Goal: Find contact information: Find contact information

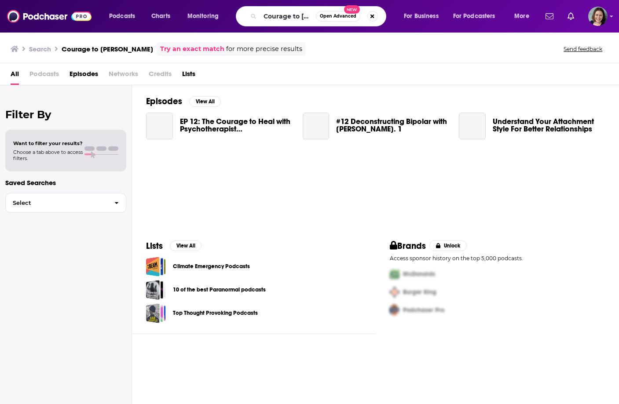
click at [296, 19] on input "Courage to [PERSON_NAME]" at bounding box center [288, 16] width 56 height 14
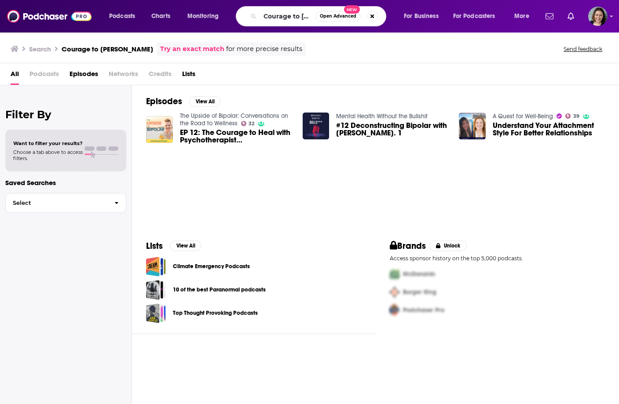
click at [296, 19] on input "Courage to [PERSON_NAME]" at bounding box center [288, 16] width 56 height 14
type input "the huberman lab"
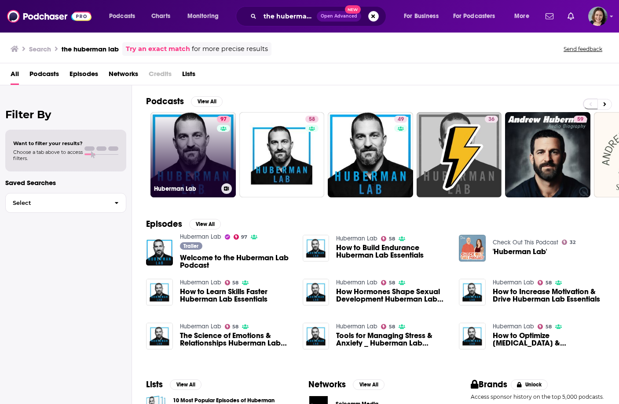
click at [188, 179] on link "97 Huberman Lab" at bounding box center [192, 154] width 85 height 85
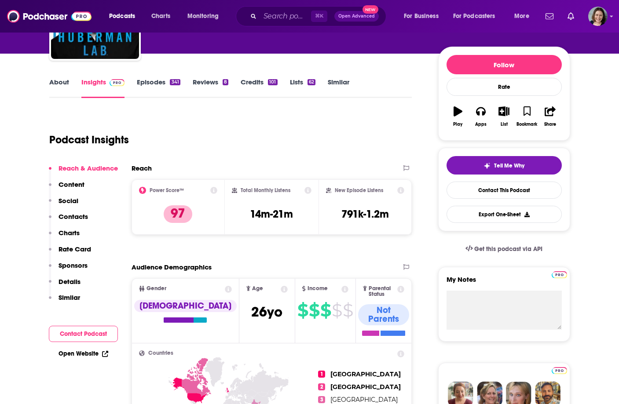
scroll to position [91, 0]
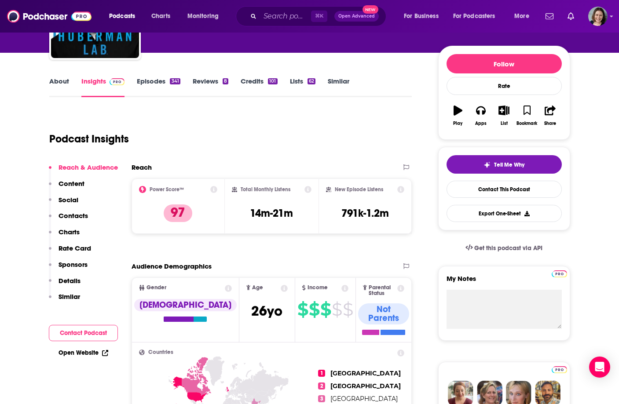
click at [62, 81] on link "About" at bounding box center [59, 87] width 20 height 20
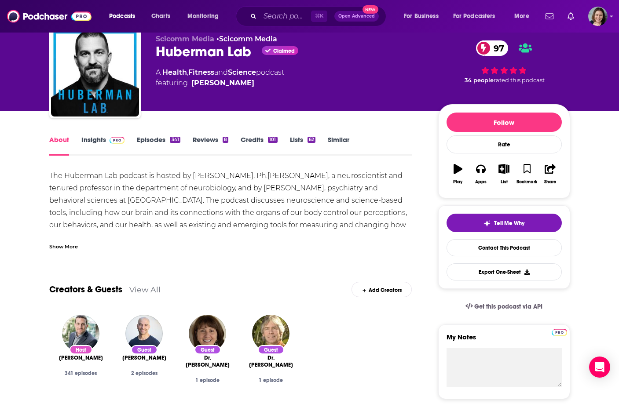
scroll to position [37, 0]
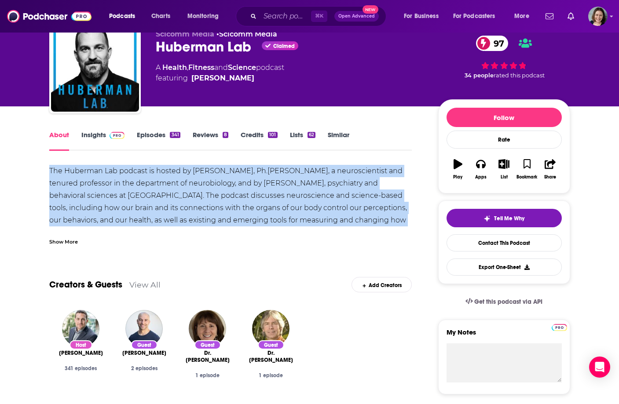
drag, startPoint x: 48, startPoint y: 168, endPoint x: 403, endPoint y: 219, distance: 358.1
copy div "The Huberman Lab podcast is hosted by [PERSON_NAME], Ph.[PERSON_NAME], a neuros…"
click at [403, 219] on div "The Huberman Lab podcast is hosted by [PERSON_NAME], Ph.[PERSON_NAME], a neuros…" at bounding box center [230, 269] width 363 height 209
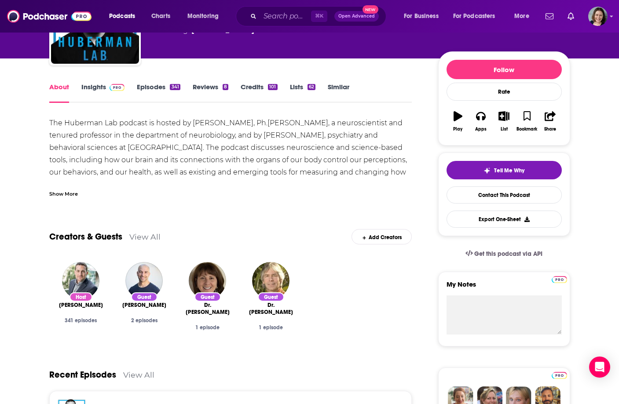
scroll to position [93, 0]
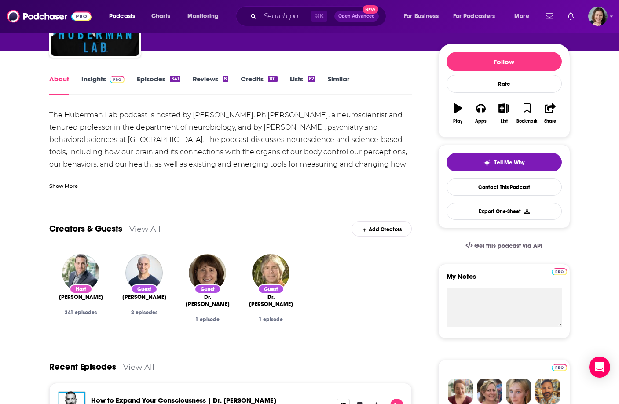
click at [102, 86] on link "Insights" at bounding box center [103, 85] width 44 height 20
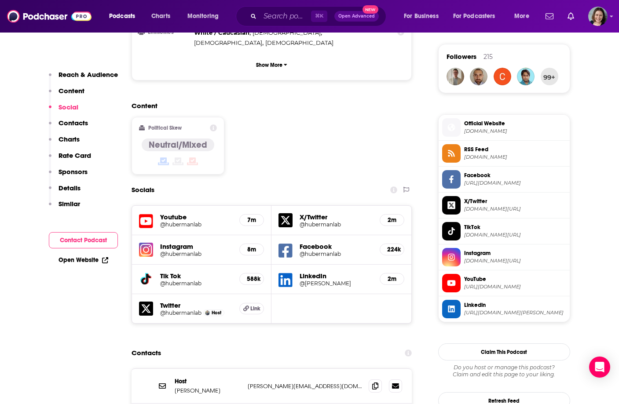
scroll to position [638, 0]
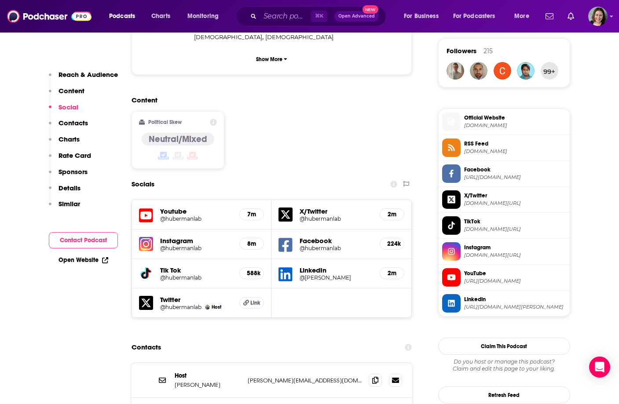
drag, startPoint x: 205, startPoint y: 188, endPoint x: 313, endPoint y: 1, distance: 215.1
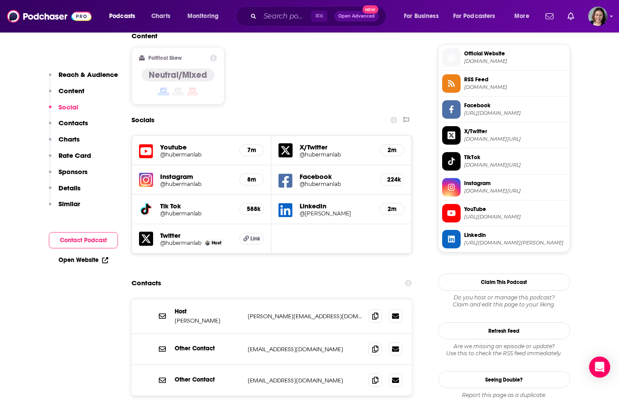
scroll to position [721, 0]
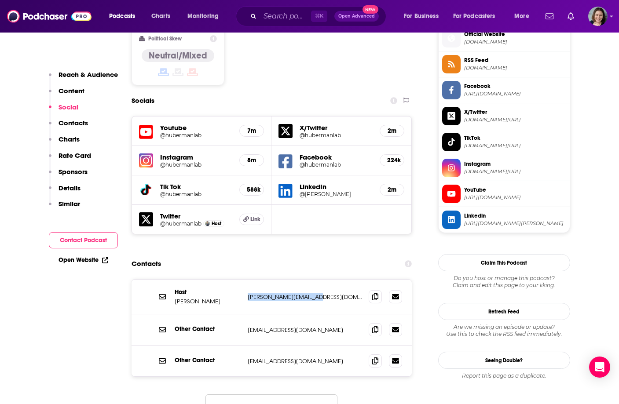
drag, startPoint x: 244, startPoint y: 236, endPoint x: 325, endPoint y: 236, distance: 81.3
click at [325, 280] on div "Host [PERSON_NAME] [PERSON_NAME][EMAIL_ADDRESS][DOMAIN_NAME] [PERSON_NAME][EMAI…" at bounding box center [271, 297] width 281 height 35
click at [285, 7] on div "⌘ K Open Advanced New" at bounding box center [311, 16] width 150 height 20
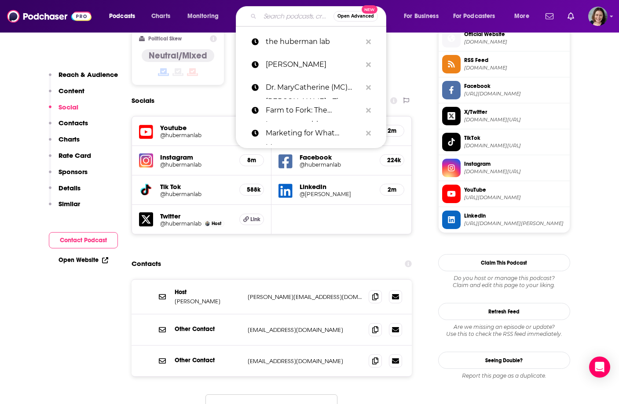
click at [286, 14] on input "Search podcasts, credits, & more..." at bounding box center [296, 16] width 73 height 14
paste input "The [PERSON_NAME] Show"
type input "The [PERSON_NAME] Show"
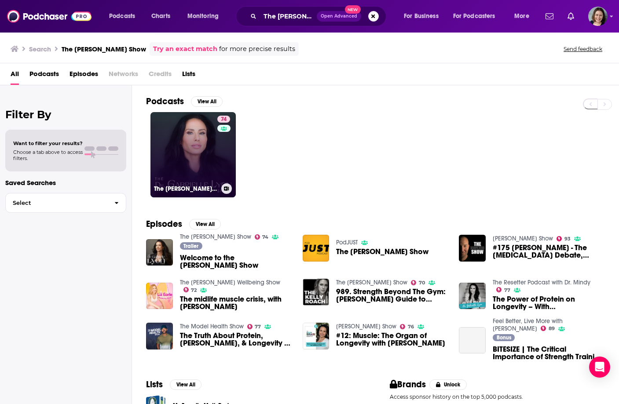
click at [191, 138] on link "74 The [PERSON_NAME] Show" at bounding box center [192, 154] width 85 height 85
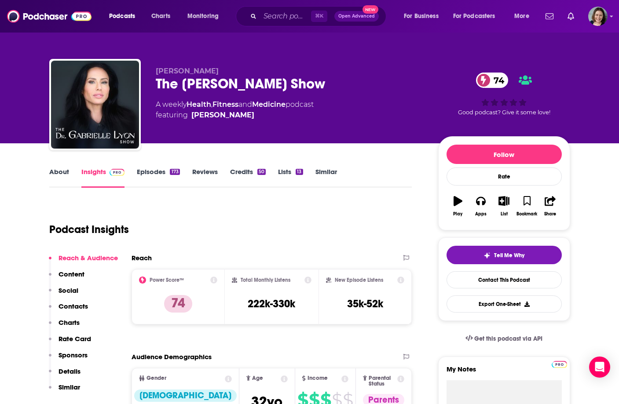
click at [65, 174] on link "About" at bounding box center [59, 178] width 20 height 20
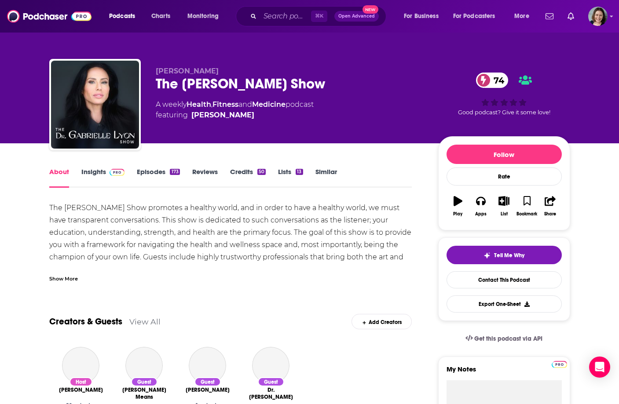
click at [121, 214] on div "The [PERSON_NAME] Show promotes a healthy world, and in order to have a healthy…" at bounding box center [230, 257] width 363 height 111
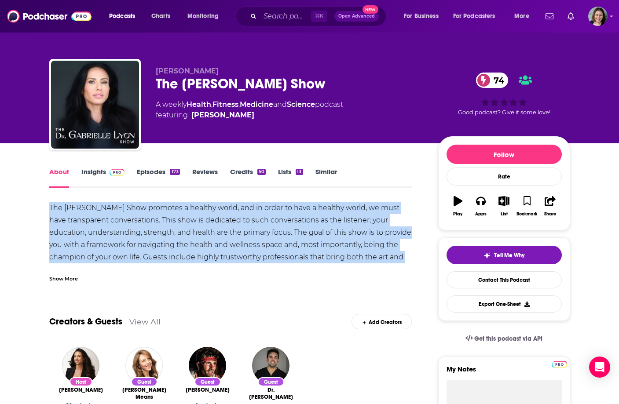
copy div "The [PERSON_NAME] Show promotes a healthy world, and in order to have a healthy…"
click at [121, 214] on div "The [PERSON_NAME] Show promotes a healthy world, and in order to have a healthy…" at bounding box center [230, 257] width 363 height 111
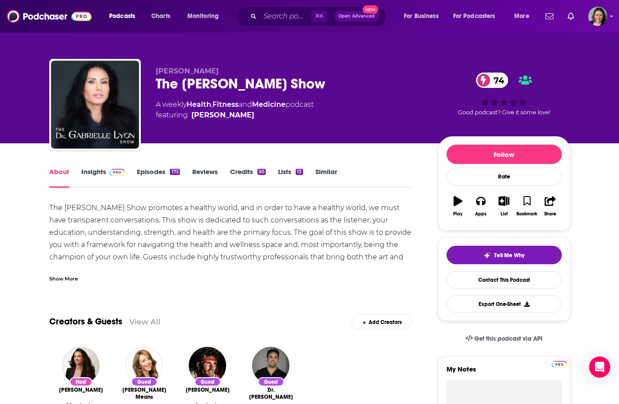
click at [101, 171] on link "Insights" at bounding box center [103, 178] width 44 height 20
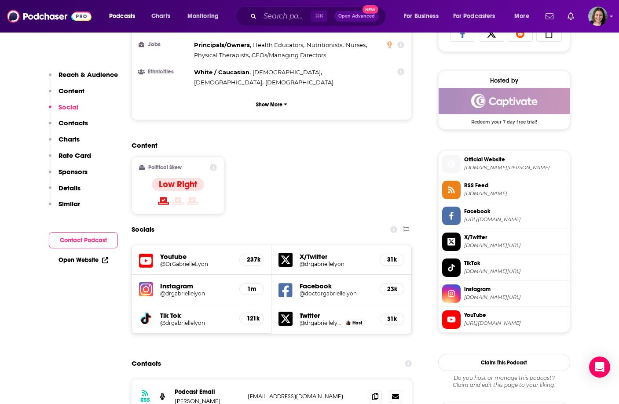
scroll to position [631, 0]
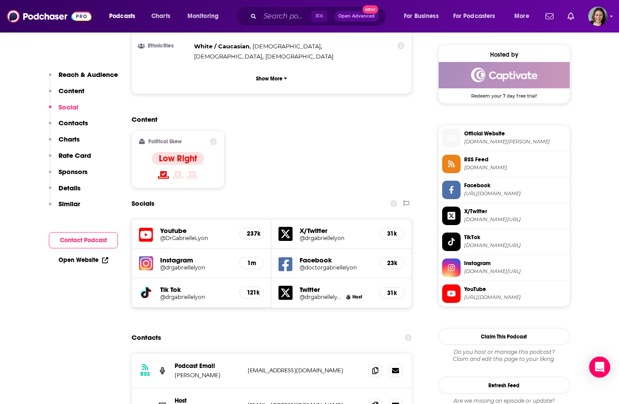
click at [162, 264] on h5 "@drgabriellelyon" at bounding box center [196, 267] width 73 height 7
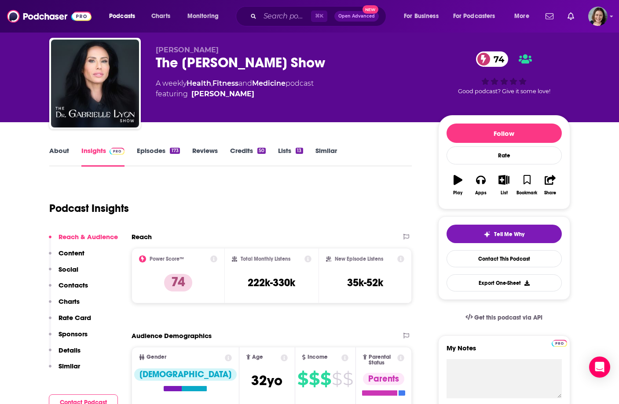
scroll to position [22, 0]
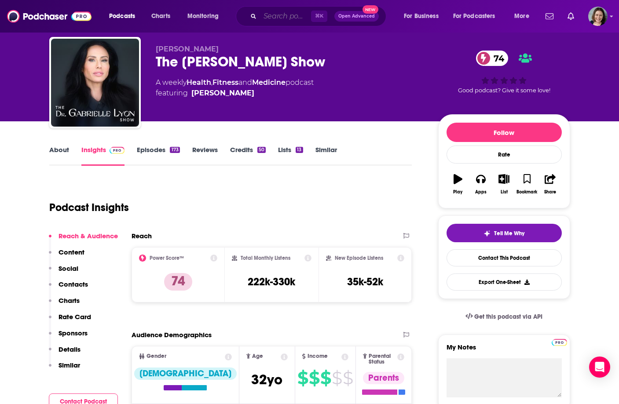
click at [275, 18] on input "Search podcasts, credits, & more..." at bounding box center [285, 16] width 51 height 14
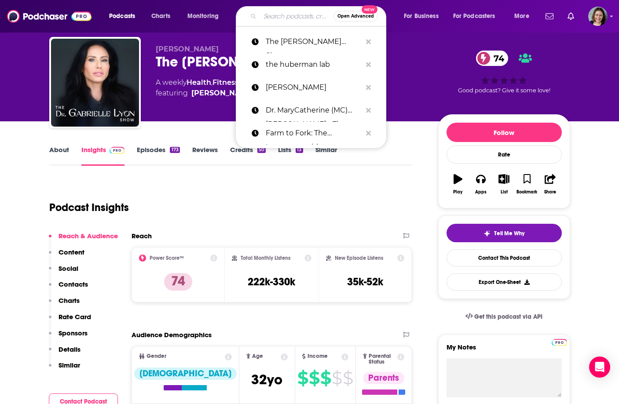
click at [275, 18] on input "Search podcasts, credits, & more..." at bounding box center [296, 16] width 73 height 14
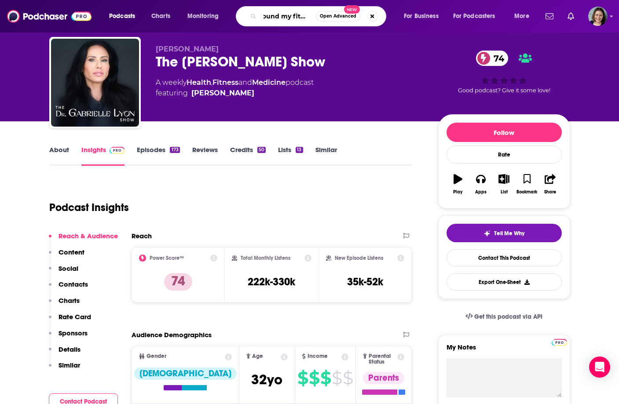
type input "found my fitness"
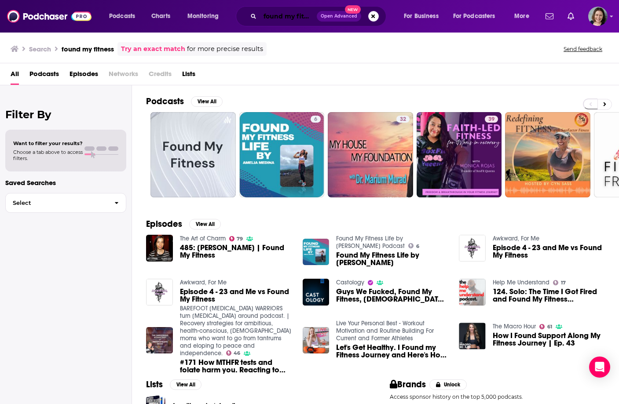
click at [290, 21] on input "found my fitness" at bounding box center [288, 16] width 57 height 14
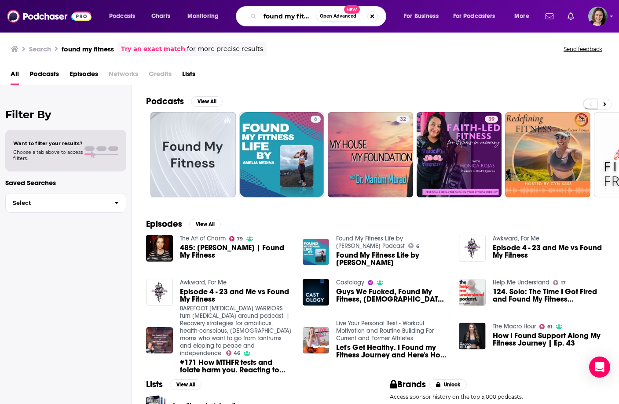
click at [290, 21] on input "found my fitness" at bounding box center [288, 16] width 56 height 14
paste input "FoundMyFitness with [PERSON_NAME]"
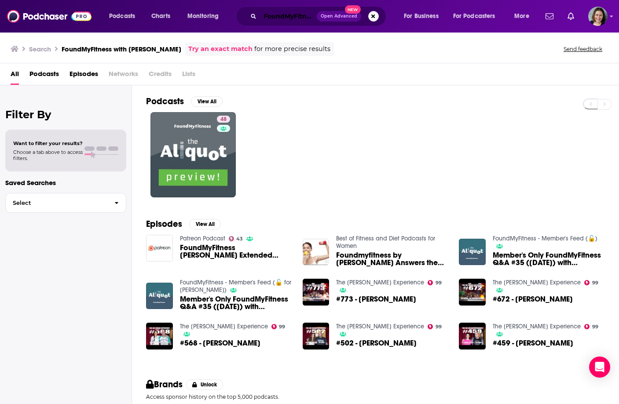
click at [299, 11] on input "FoundMyFitness with [PERSON_NAME]" at bounding box center [288, 16] width 57 height 14
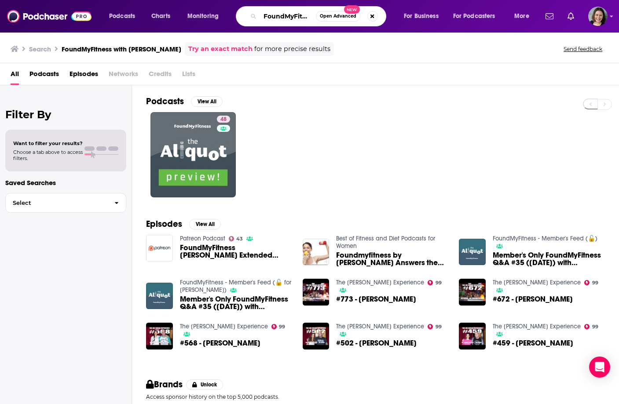
click at [299, 11] on input "FoundMyFitness with [PERSON_NAME]" at bounding box center [288, 16] width 56 height 14
paste input "How To Increase Your [MEDICAL_DATA] Levels Naturally | [PERSON_NAME] from MPMD"
type input "How To Increase Your [MEDICAL_DATA] Levels Naturally | [PERSON_NAME] from MPMD"
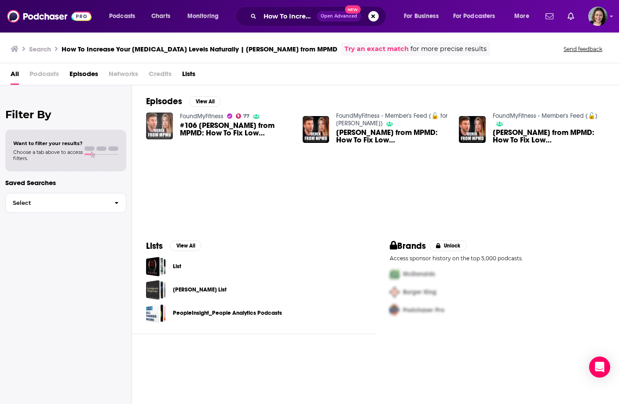
click at [158, 124] on img "#106 Derek from MPMD: How To Fix Low Testosterone Naturally (At Any Age)" at bounding box center [159, 126] width 27 height 27
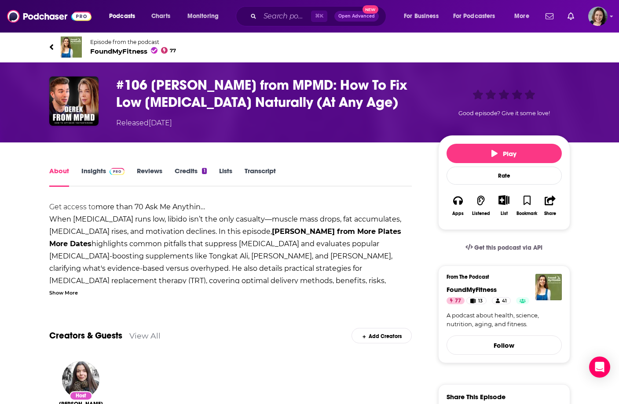
click at [119, 50] on span "FoundMyFitness 77" at bounding box center [133, 51] width 86 height 8
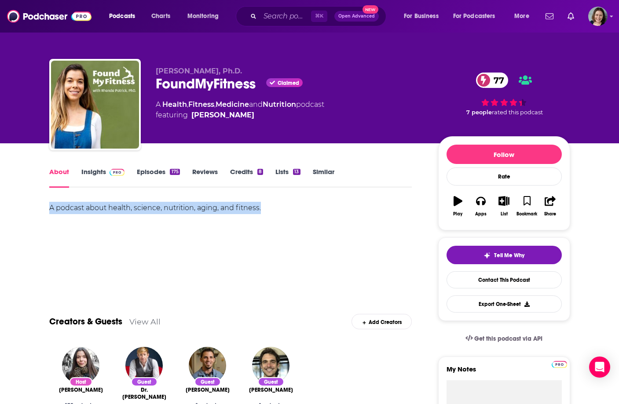
drag, startPoint x: 48, startPoint y: 209, endPoint x: 269, endPoint y: 208, distance: 221.2
copy div "A podcast about health, science, nutrition, aging, and fitness."
click at [269, 208] on div "A podcast about health, science, nutrition, aging, and fitness." at bounding box center [230, 208] width 363 height 12
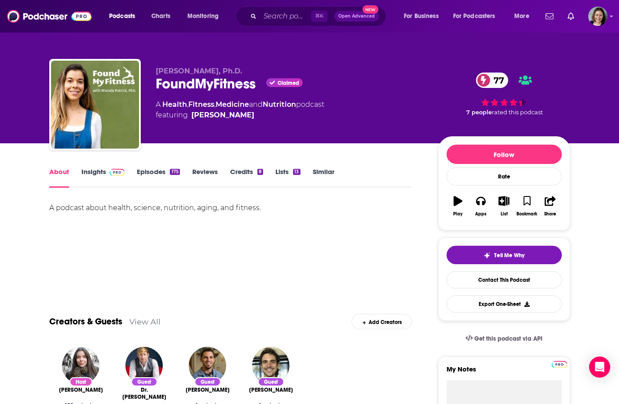
click at [91, 173] on link "Insights" at bounding box center [103, 178] width 44 height 20
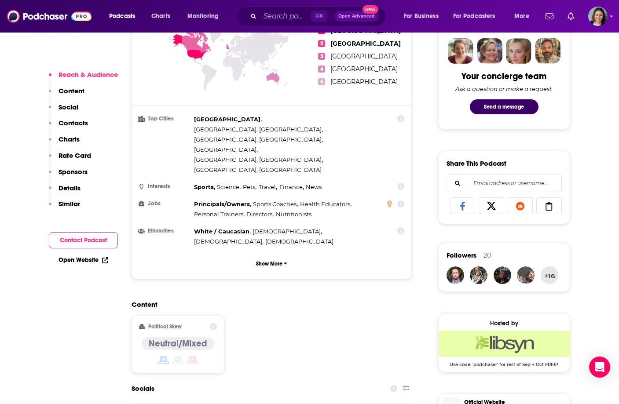
scroll to position [489, 0]
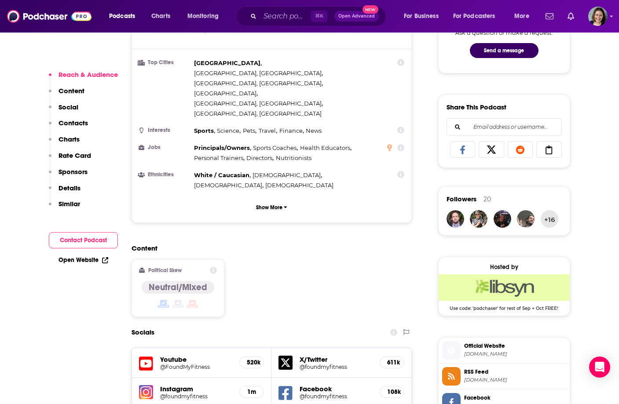
click at [168, 385] on h5 "Instagram" at bounding box center [196, 389] width 73 height 8
click at [150, 385] on img at bounding box center [146, 392] width 14 height 14
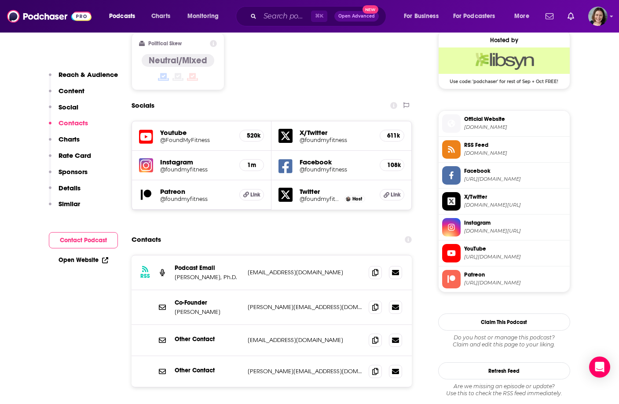
scroll to position [725, 0]
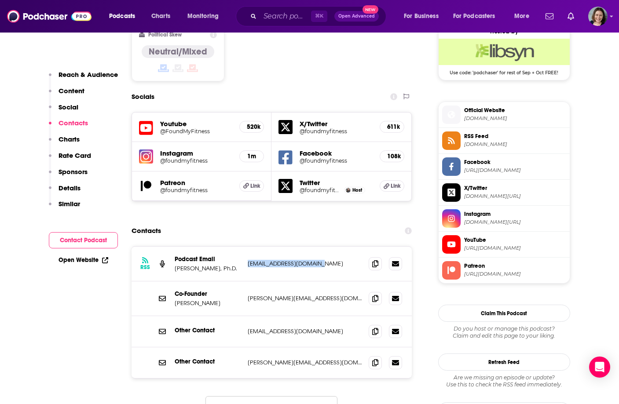
drag, startPoint x: 246, startPoint y: 203, endPoint x: 317, endPoint y: 204, distance: 70.4
click at [317, 247] on div "RSS Podcast Email [PERSON_NAME], Ph.D. [EMAIL_ADDRESS][DOMAIN_NAME] [EMAIL_ADDR…" at bounding box center [271, 264] width 281 height 35
copy p "[EMAIL_ADDRESS][DOMAIN_NAME]"
click at [305, 222] on div "Contacts" at bounding box center [271, 230] width 281 height 17
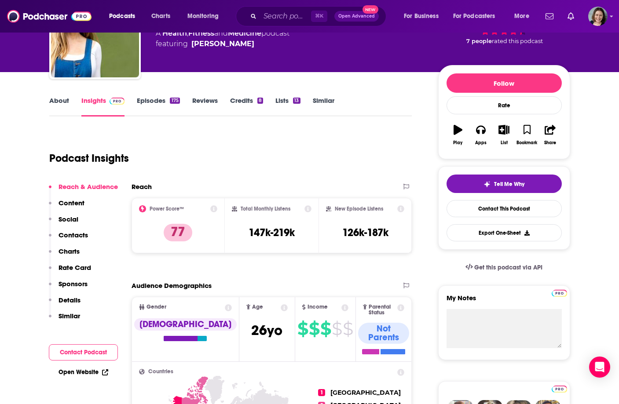
scroll to position [98, 0]
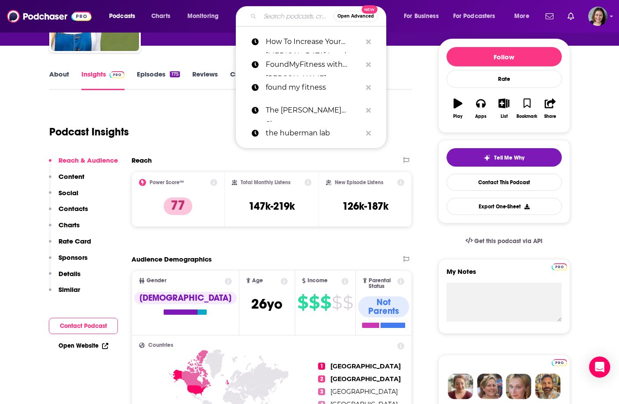
click at [288, 13] on input "Search podcasts, credits, & more..." at bounding box center [296, 16] width 73 height 14
paste input "The [PERSON_NAME] Show"
type input "The [PERSON_NAME] Show"
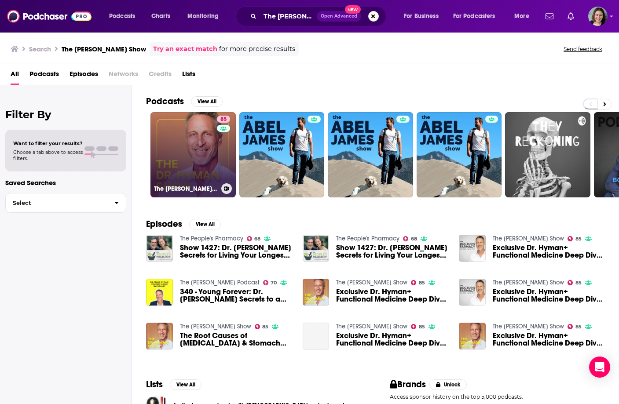
click at [185, 163] on link "85 The [PERSON_NAME] Show" at bounding box center [192, 154] width 85 height 85
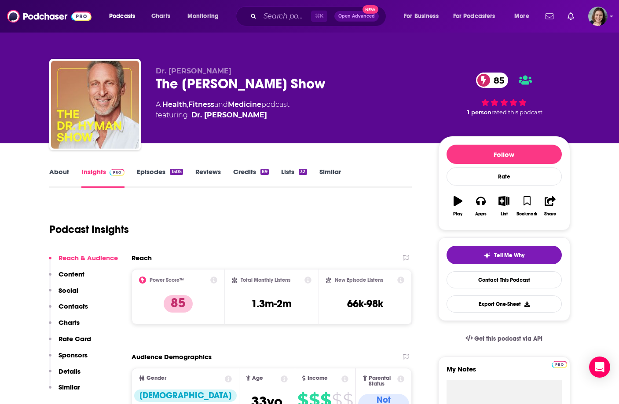
click at [63, 171] on link "About" at bounding box center [59, 178] width 20 height 20
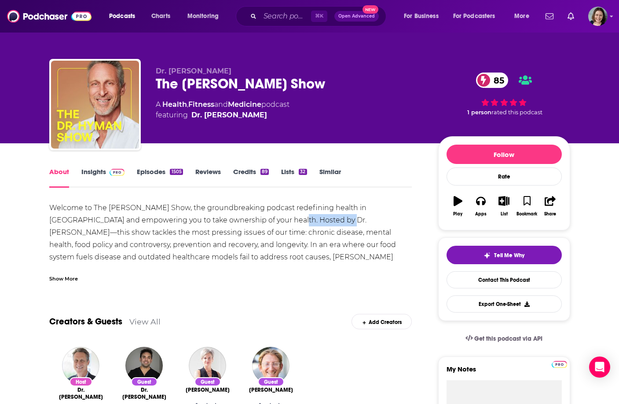
drag, startPoint x: 263, startPoint y: 219, endPoint x: 318, endPoint y: 219, distance: 55.0
click at [318, 219] on div "Welcome to The [PERSON_NAME] Show, the groundbreaking podcast redefining health…" at bounding box center [230, 288] width 363 height 172
copy div "Dr. [PERSON_NAME]"
click at [169, 233] on div "Welcome to The [PERSON_NAME] Show, the groundbreaking podcast redefining health…" at bounding box center [230, 288] width 363 height 172
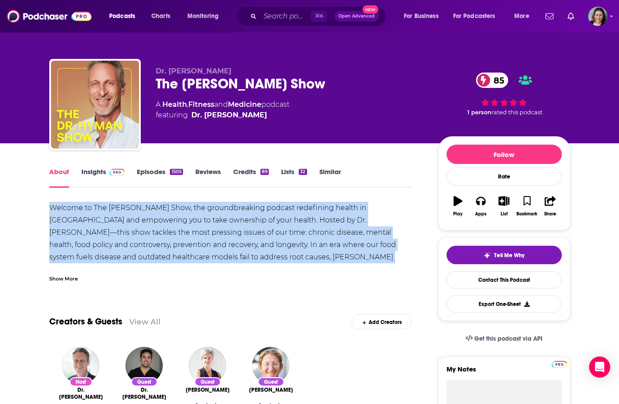
click at [169, 233] on div "Welcome to The [PERSON_NAME] Show, the groundbreaking podcast redefining health…" at bounding box center [230, 288] width 363 height 172
copy div "Welcome to The [PERSON_NAME] Show, the groundbreaking podcast redefining health…"
click at [169, 233] on div "Welcome to The [PERSON_NAME] Show, the groundbreaking podcast redefining health…" at bounding box center [230, 288] width 363 height 172
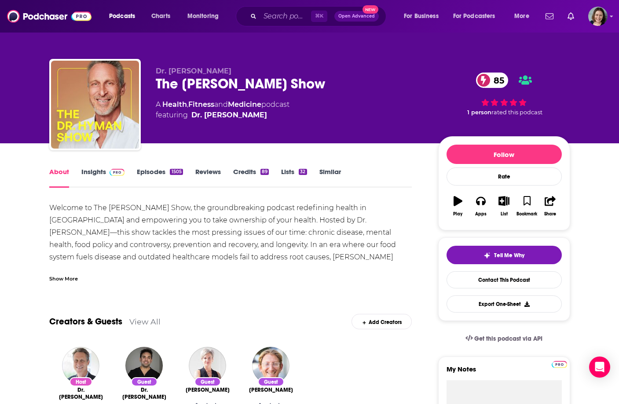
click at [106, 176] on span at bounding box center [115, 172] width 19 height 8
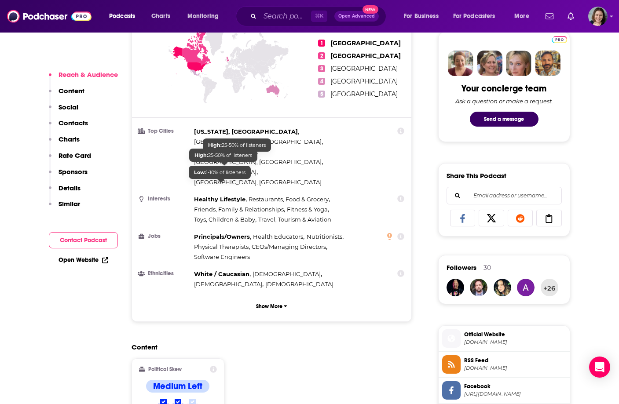
scroll to position [530, 0]
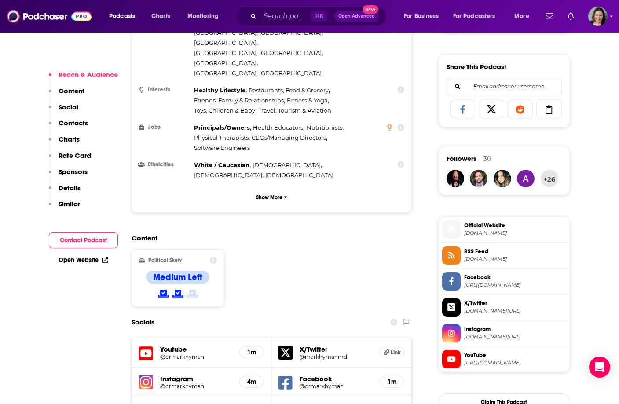
click at [169, 383] on h5 "@drmarkhyman" at bounding box center [196, 386] width 73 height 7
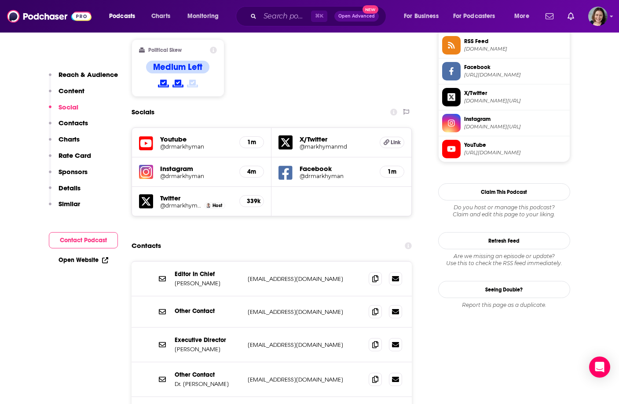
scroll to position [741, 0]
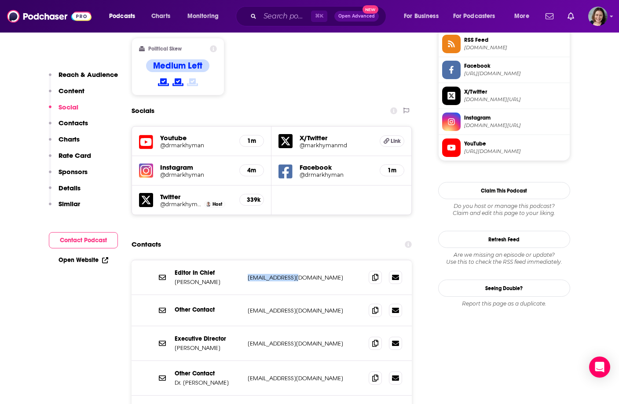
drag, startPoint x: 245, startPoint y: 215, endPoint x: 322, endPoint y: 215, distance: 76.9
click at [322, 260] on div "Editor In Chief [PERSON_NAME] [PERSON_NAME][EMAIL_ADDRESS][DOMAIN_NAME] [PERSON…" at bounding box center [271, 277] width 281 height 35
copy p "[EMAIL_ADDRESS][DOMAIN_NAME]"
click at [320, 236] on div "Contacts" at bounding box center [271, 244] width 281 height 17
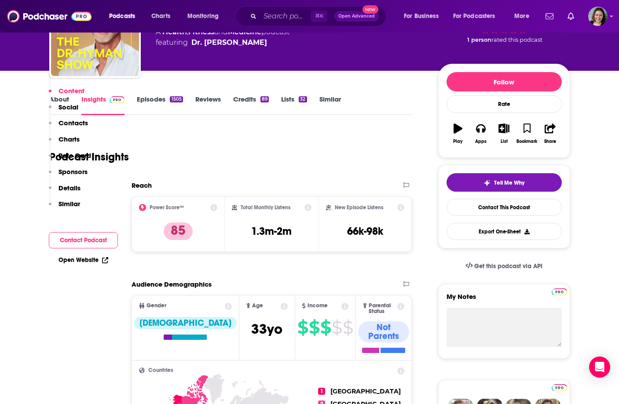
scroll to position [0, 0]
